Goal: Task Accomplishment & Management: Use online tool/utility

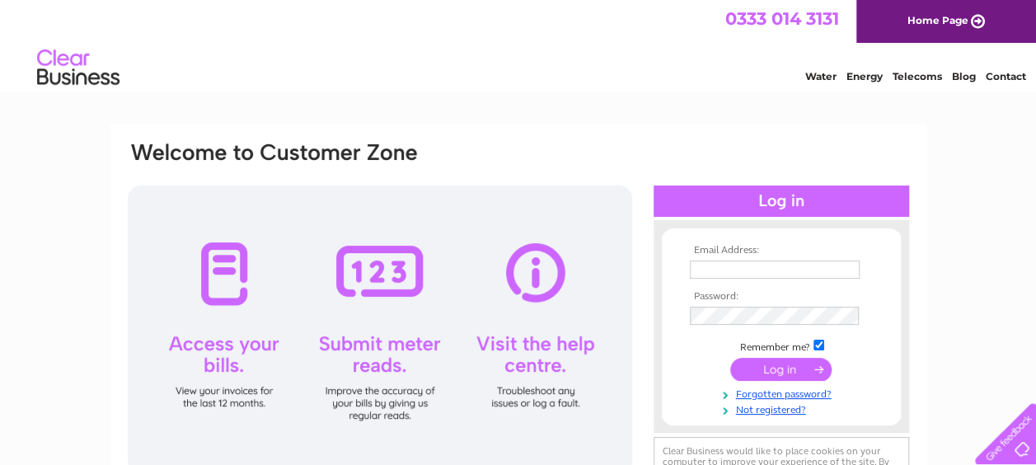
click at [710, 264] on input "text" at bounding box center [775, 269] width 170 height 18
type input "[EMAIL_ADDRESS][DOMAIN_NAME]"
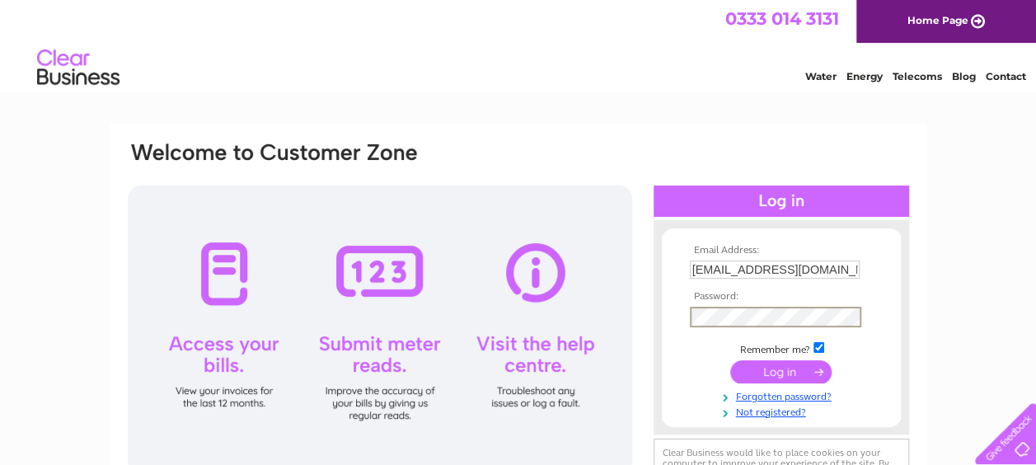
click at [730, 360] on input "submit" at bounding box center [780, 371] width 101 height 23
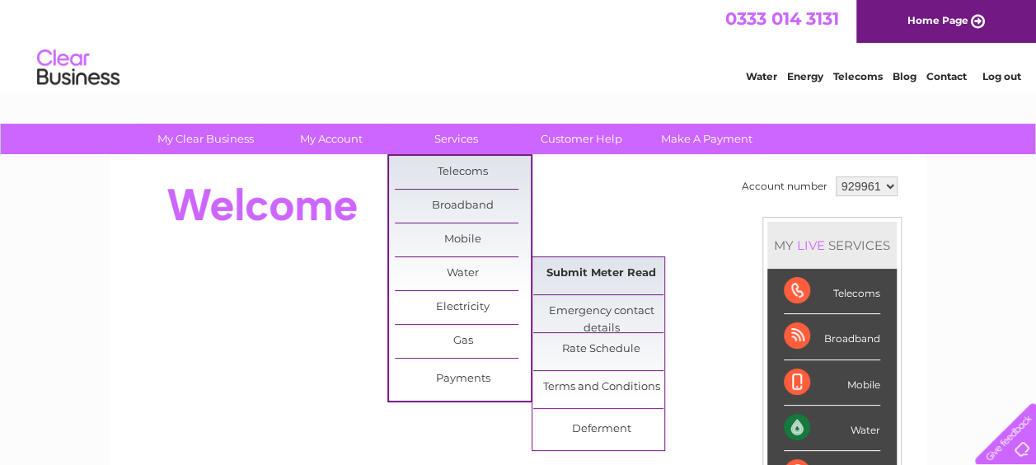
click at [626, 273] on link "Submit Meter Read" at bounding box center [601, 273] width 136 height 33
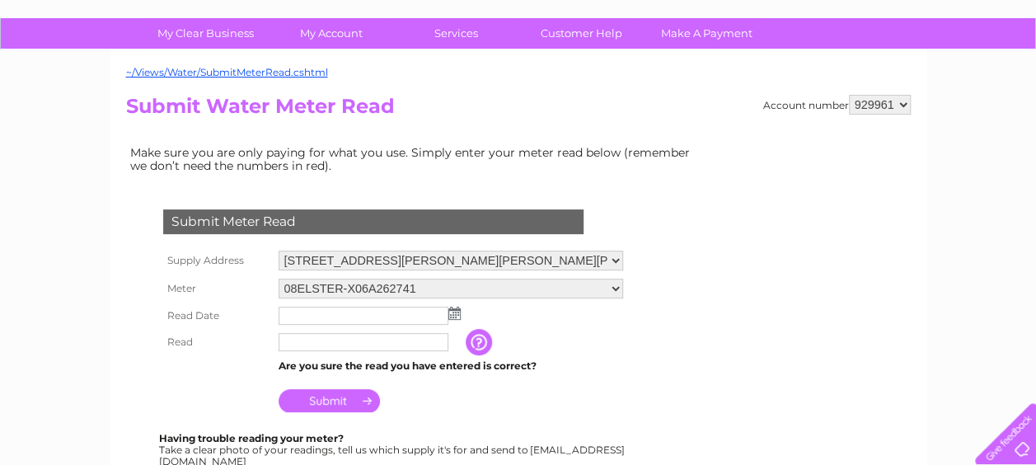
scroll to position [165, 0]
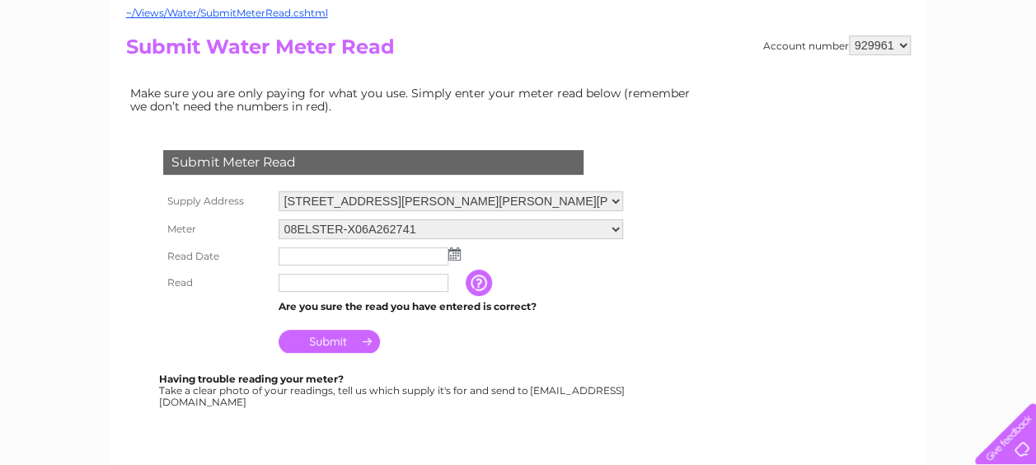
click at [452, 251] on img at bounding box center [454, 253] width 12 height 13
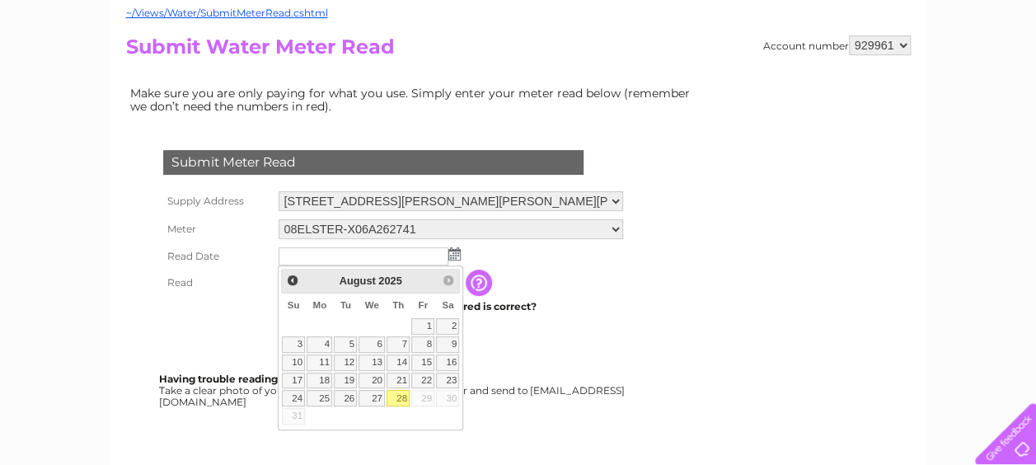
click at [402, 395] on link "28" at bounding box center [397, 398] width 23 height 16
type input "2025/08/28"
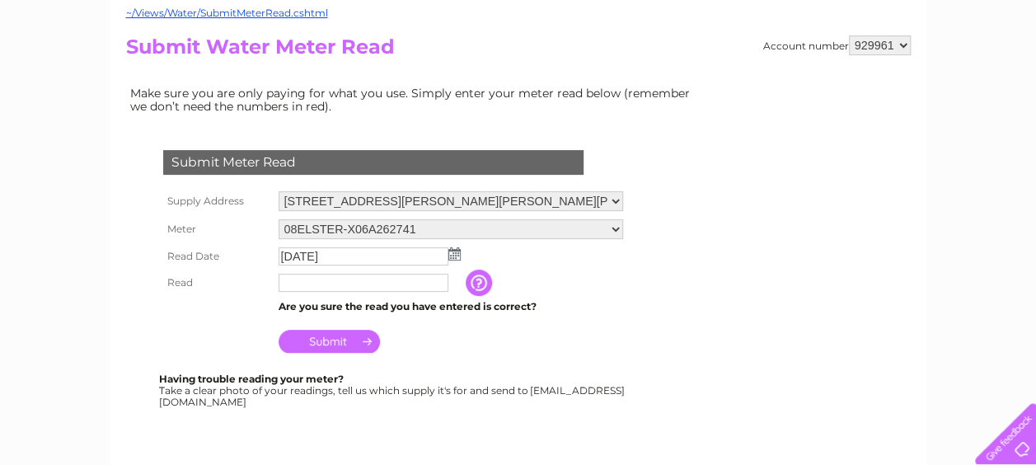
click at [306, 279] on input "text" at bounding box center [363, 282] width 170 height 18
type input "5064"
click at [340, 339] on input "Submit" at bounding box center [328, 342] width 101 height 23
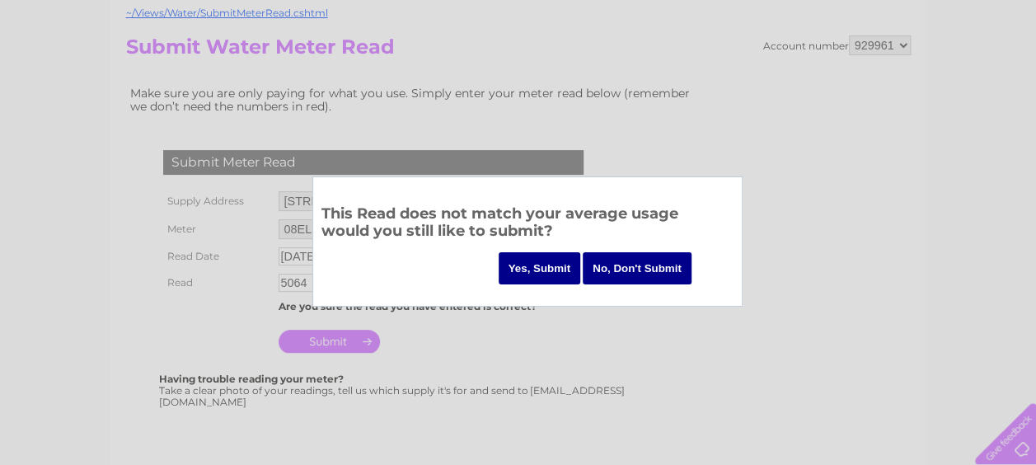
click at [524, 259] on input "Yes, Submit" at bounding box center [539, 268] width 82 height 32
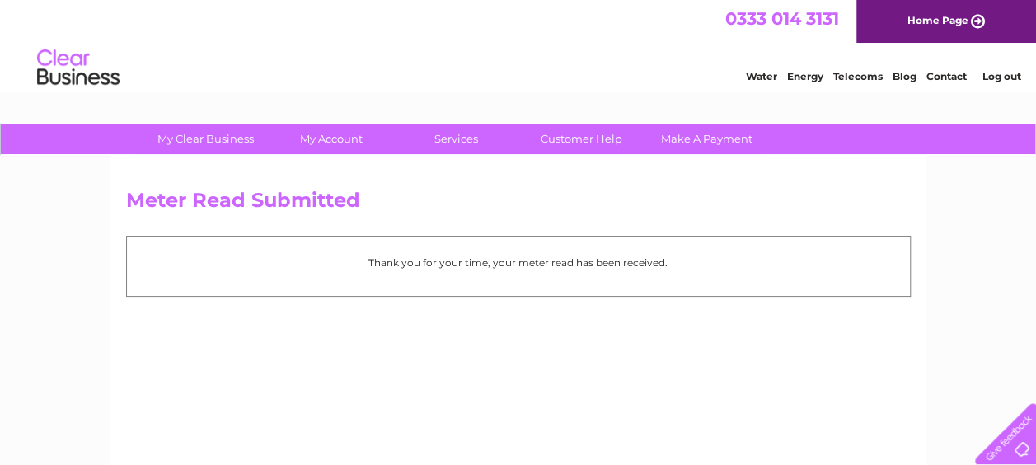
click at [999, 73] on link "Log out" at bounding box center [1000, 76] width 39 height 12
